Goal: Check status: Check status

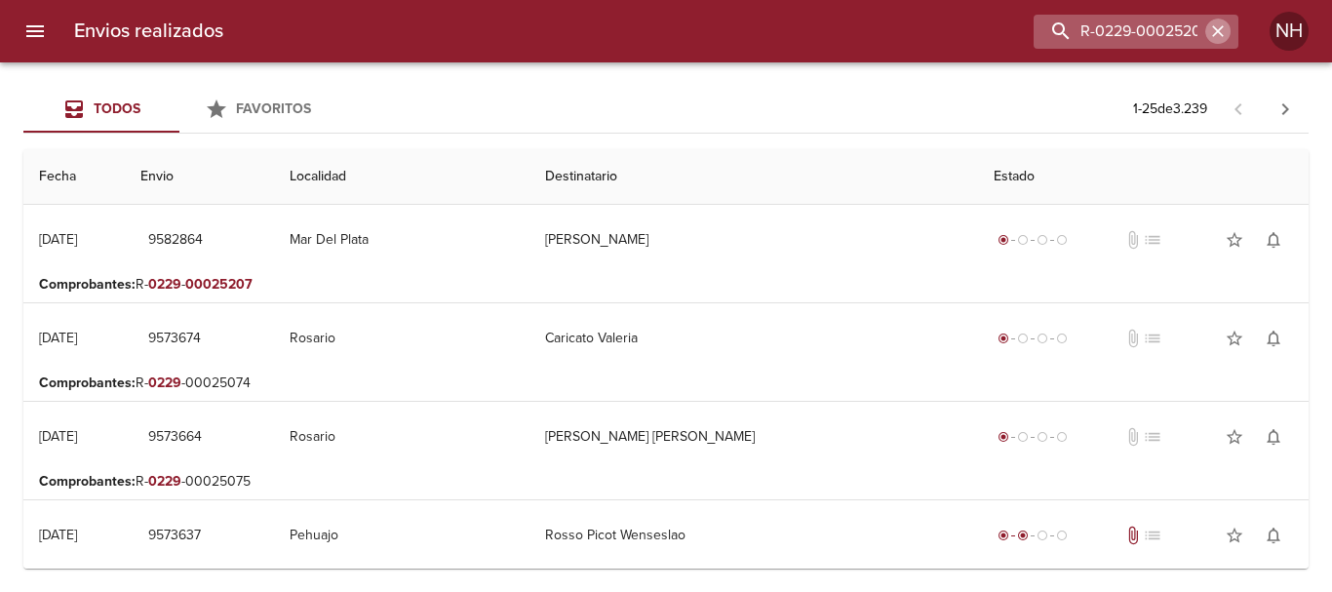
click at [1216, 34] on icon "button" at bounding box center [1218, 31] width 12 height 12
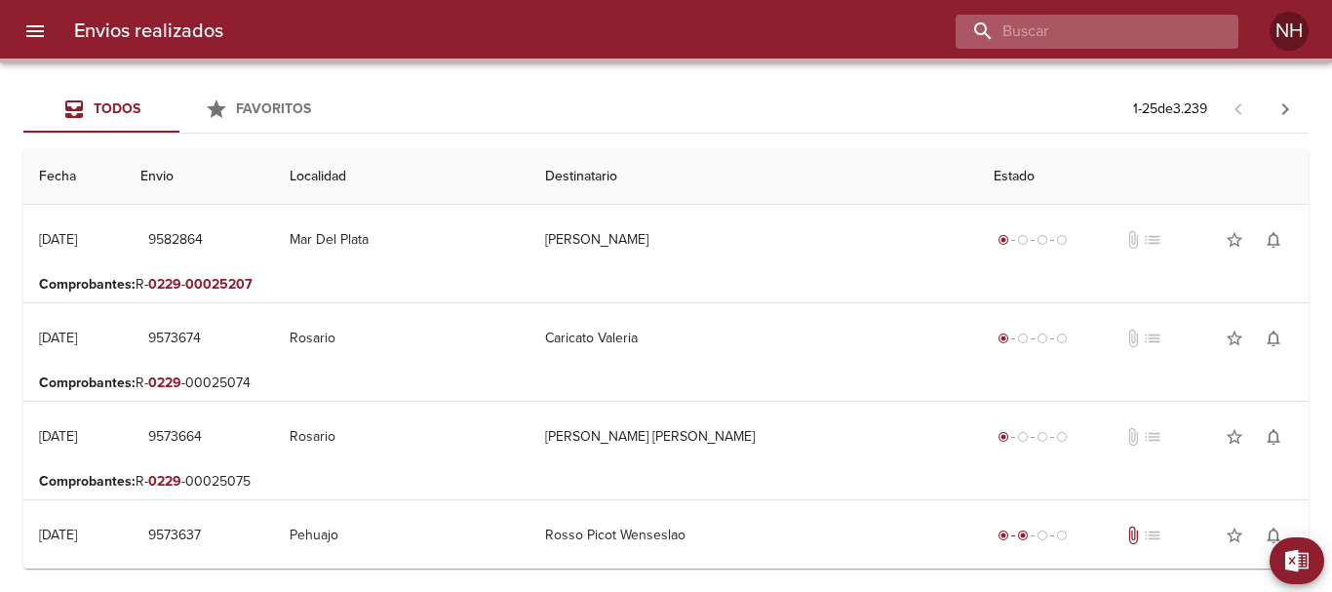
click at [1197, 28] on input "buscar" at bounding box center [1081, 32] width 250 height 34
paste input "9514723"
type input "9514723"
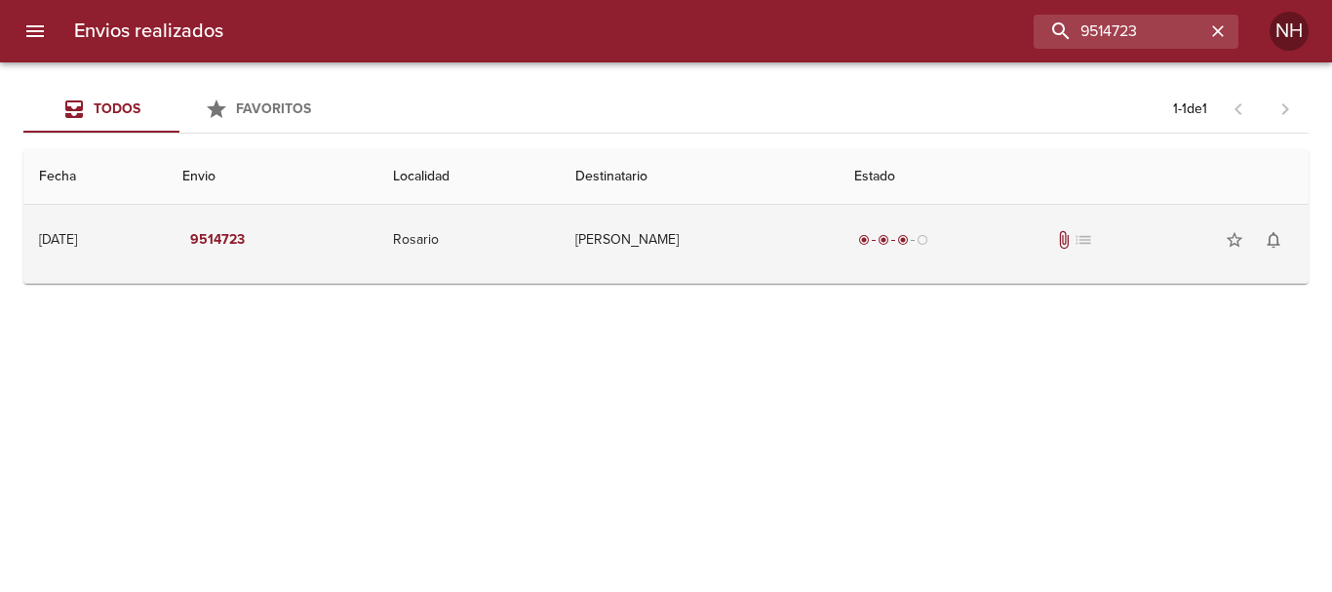
click at [167, 249] on td "[DATE] [DATE]" at bounding box center [94, 240] width 143 height 70
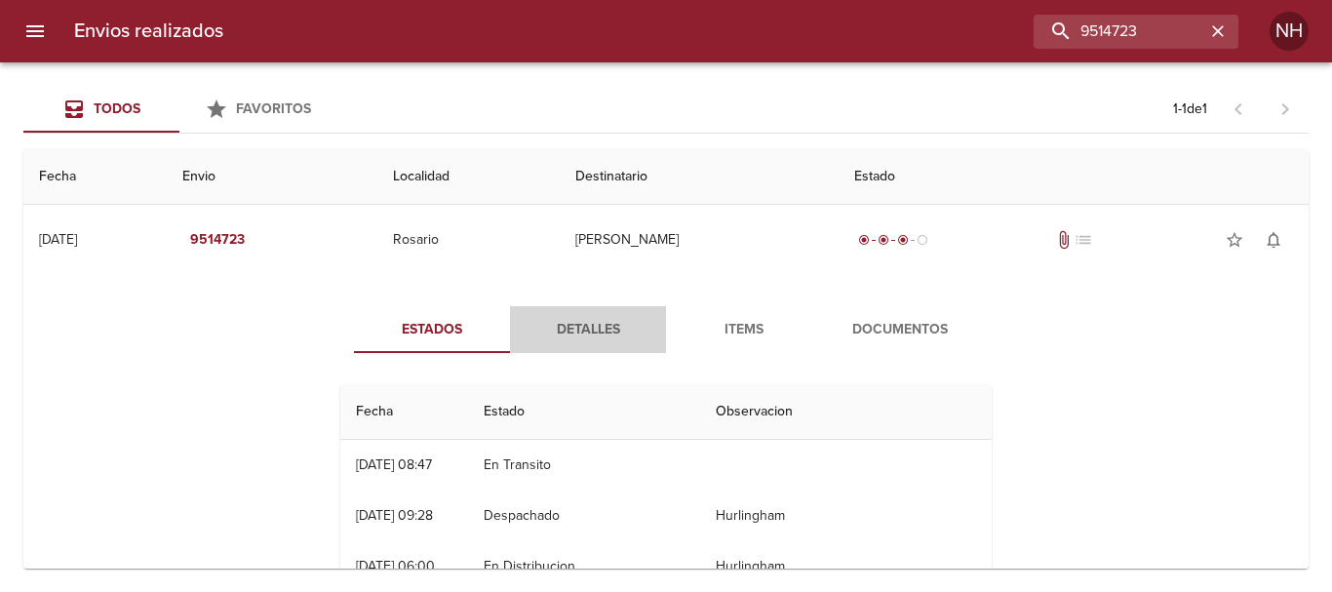
click at [592, 340] on span "Detalles" at bounding box center [588, 330] width 133 height 24
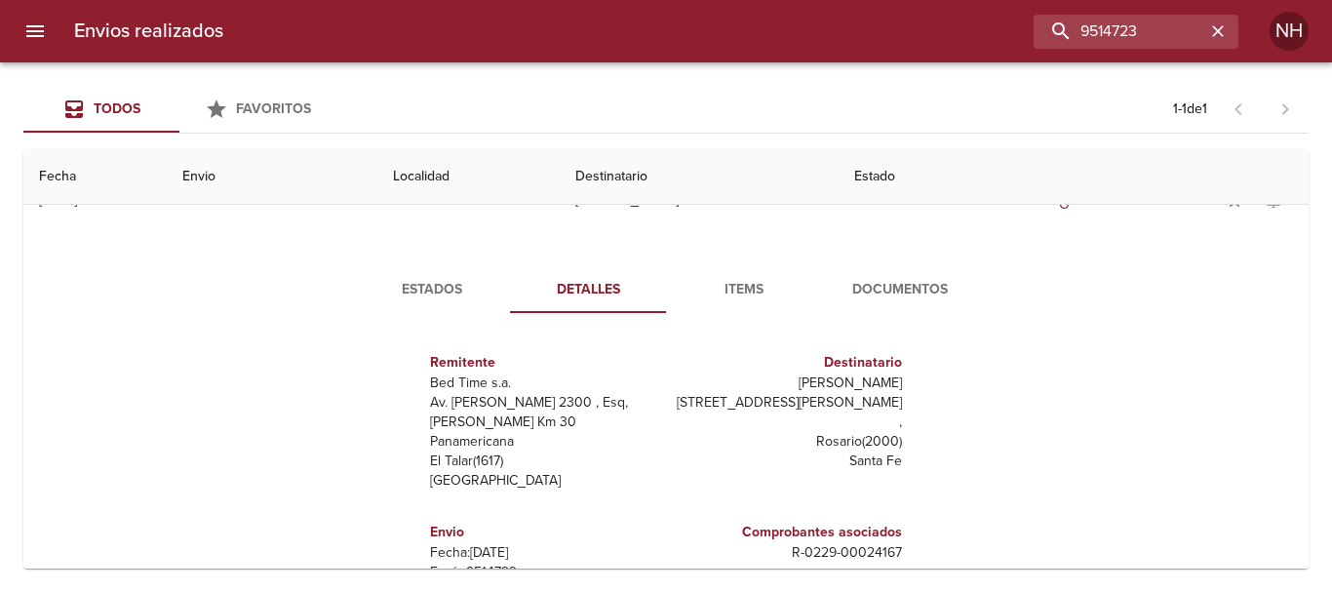
scroll to position [20, 0]
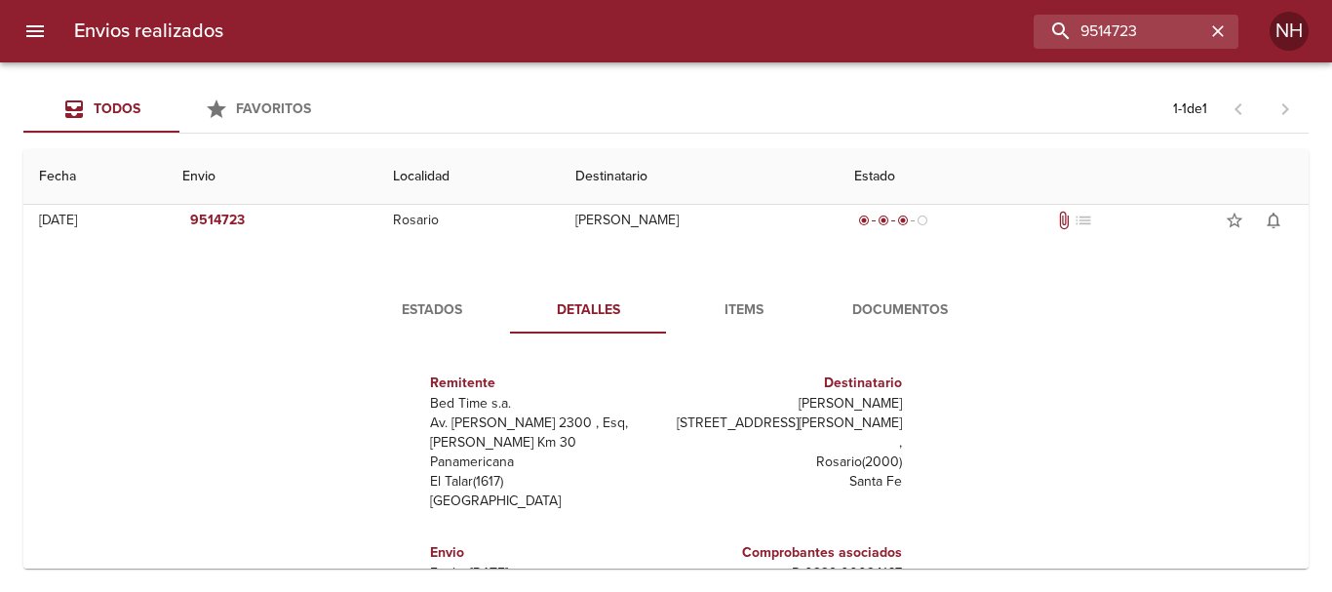
click at [733, 305] on span "Items" at bounding box center [744, 310] width 133 height 24
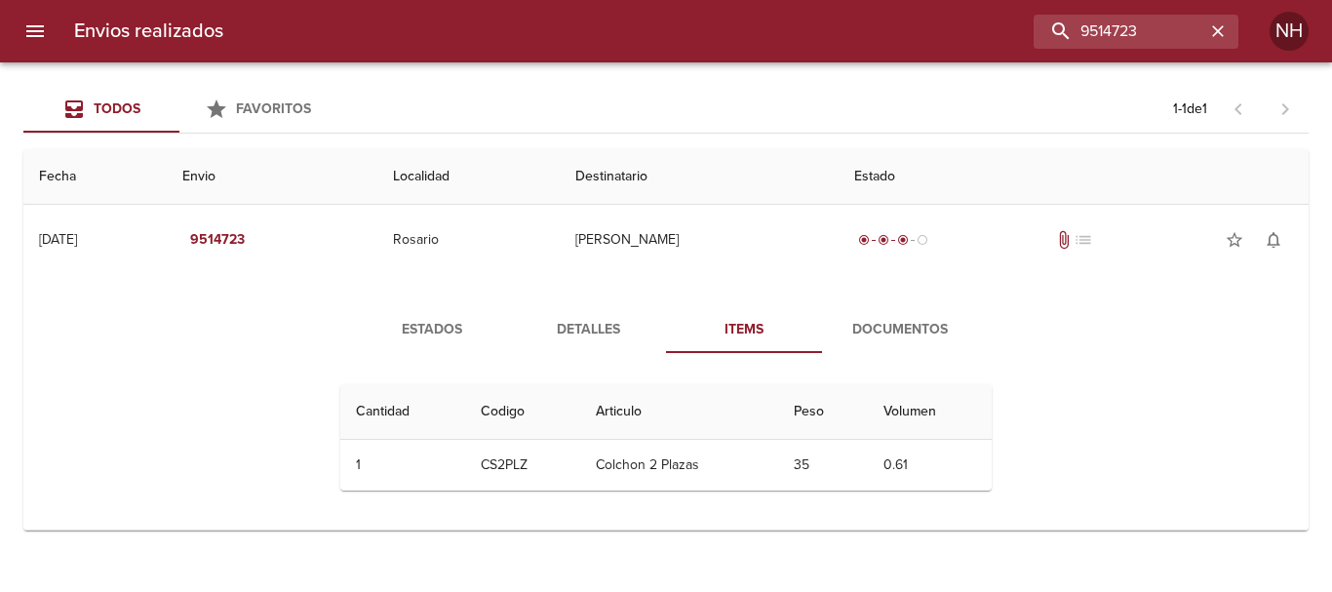
scroll to position [0, 0]
click at [902, 328] on span "Documentos" at bounding box center [900, 330] width 133 height 24
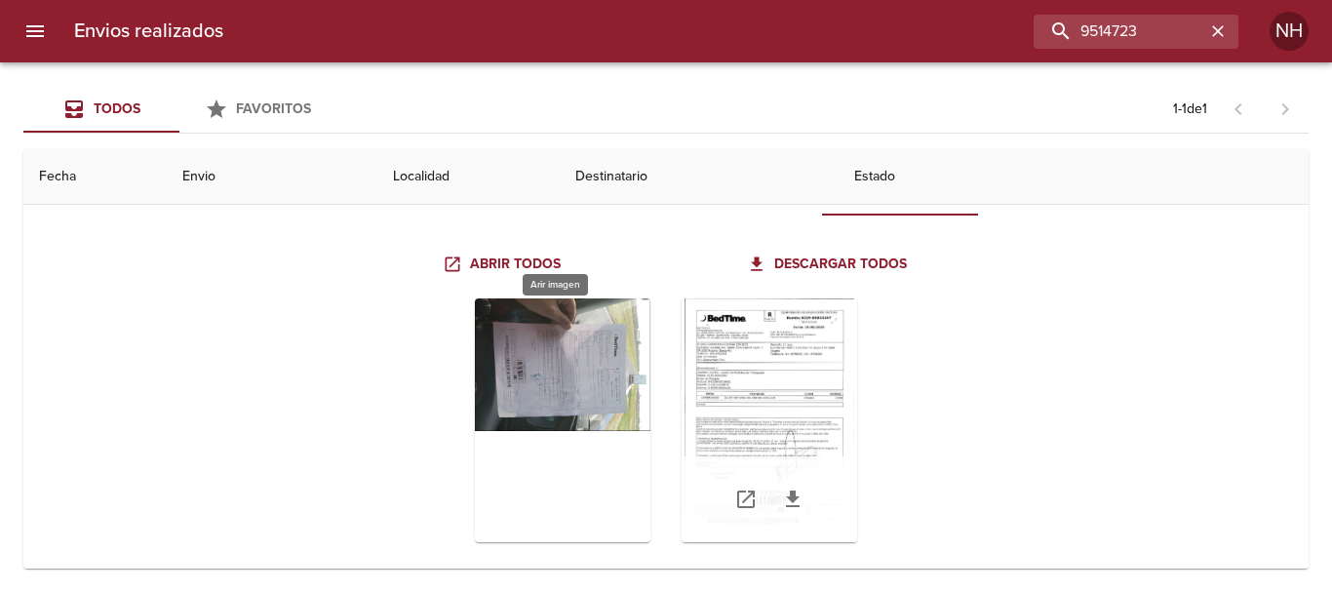
scroll to position [167, 0]
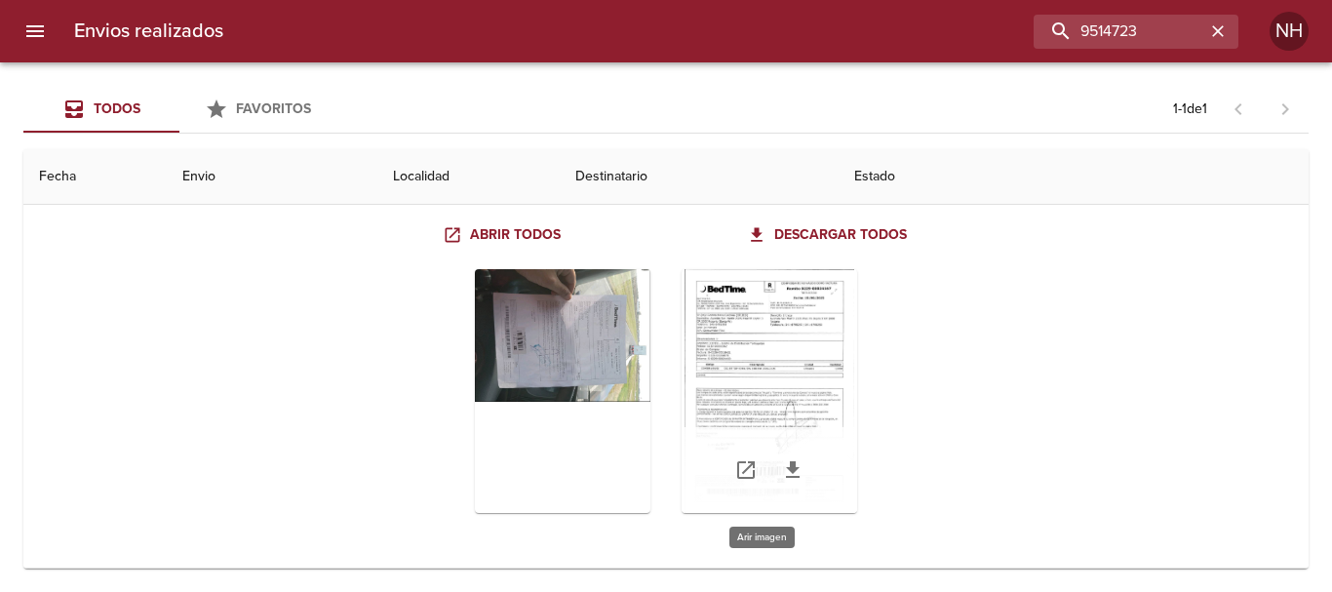
click at [772, 359] on div "Tabla de envíos del cliente" at bounding box center [770, 391] width 176 height 244
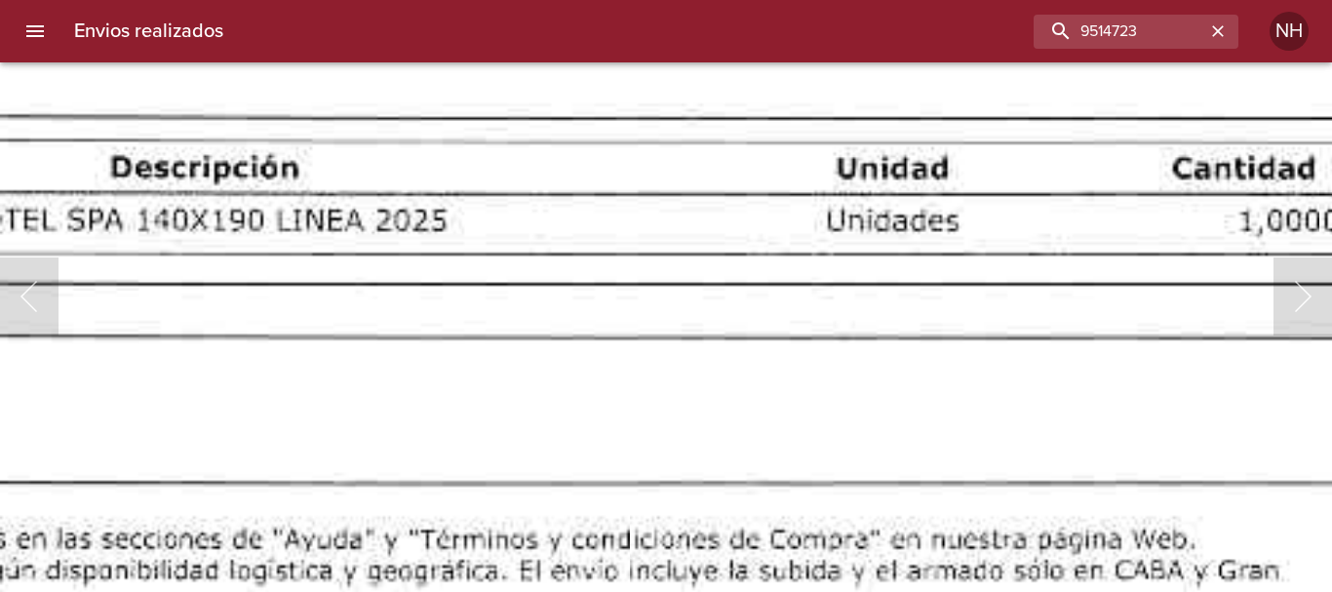
click at [751, 472] on img "Lightbox" at bounding box center [370, 517] width 2246 height 3217
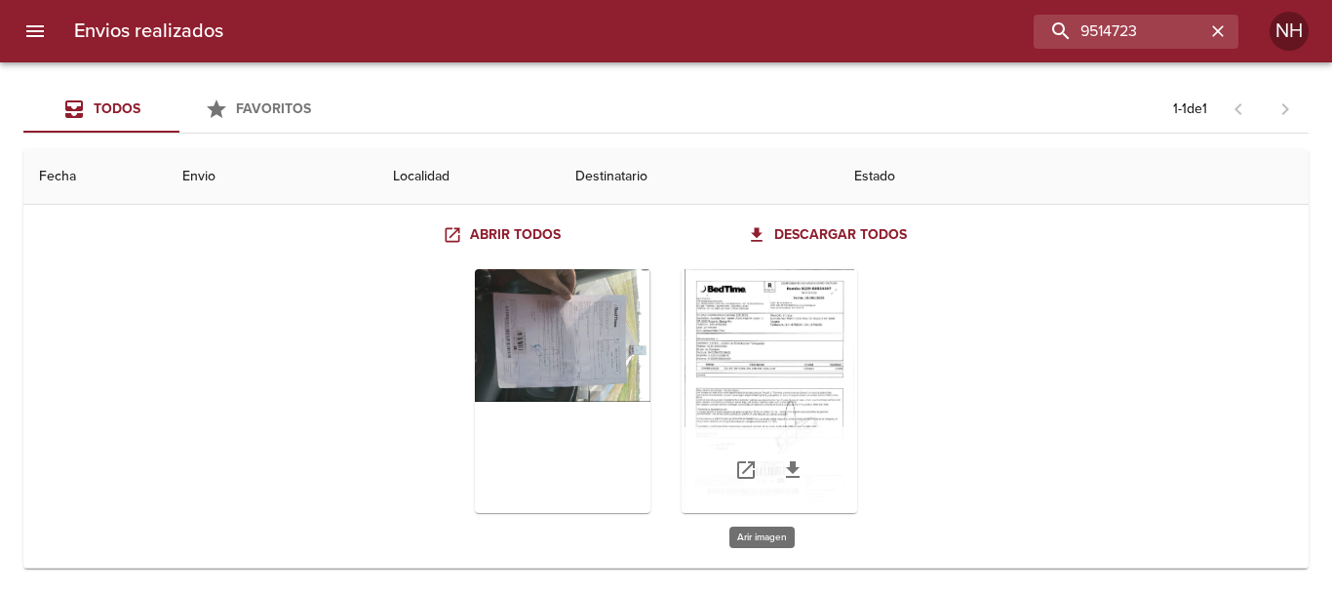
click at [761, 395] on div "Tabla de envíos del cliente" at bounding box center [770, 391] width 176 height 244
